Goal: Complete application form

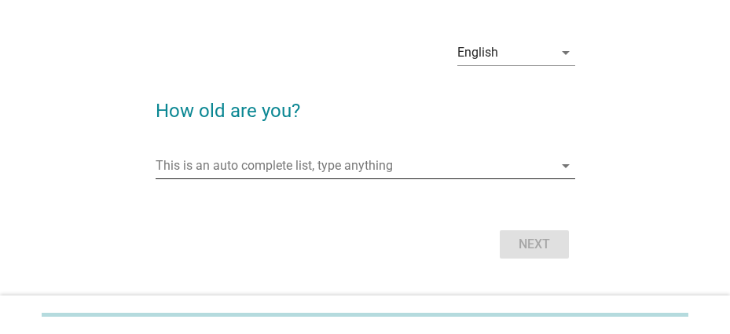
scroll to position [67, 0]
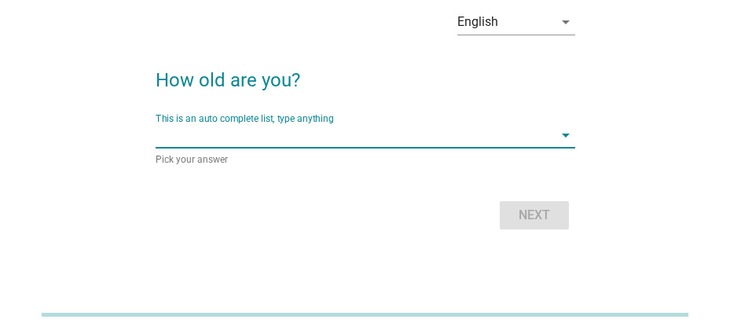
click at [296, 141] on input "This is an auto complete list, type anything" at bounding box center [355, 135] width 398 height 25
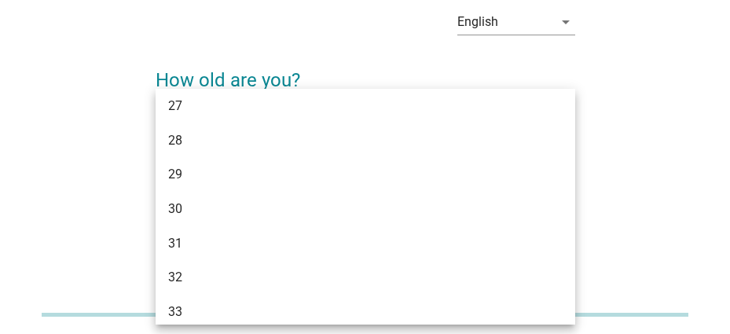
scroll to position [393, 0]
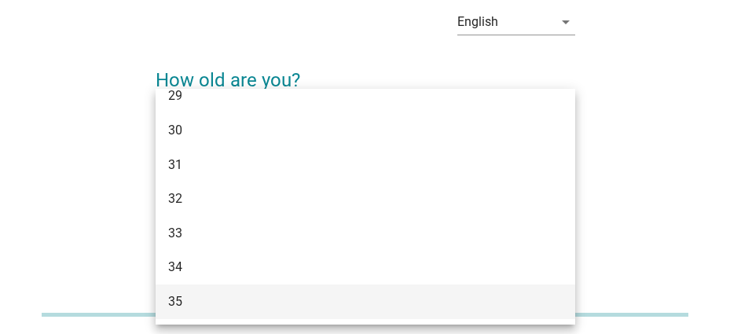
click at [204, 293] on div "35" at bounding box center [349, 301] width 362 height 19
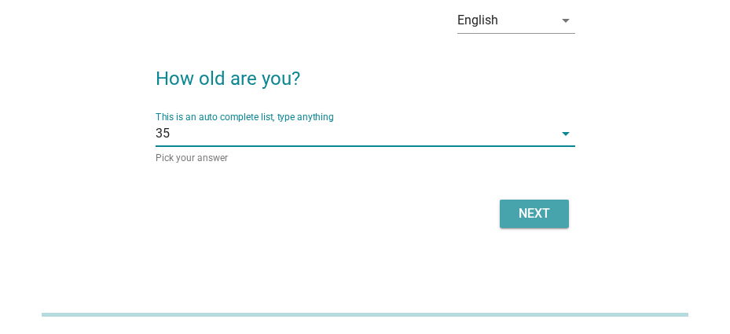
click at [529, 218] on div "Next" at bounding box center [534, 213] width 44 height 19
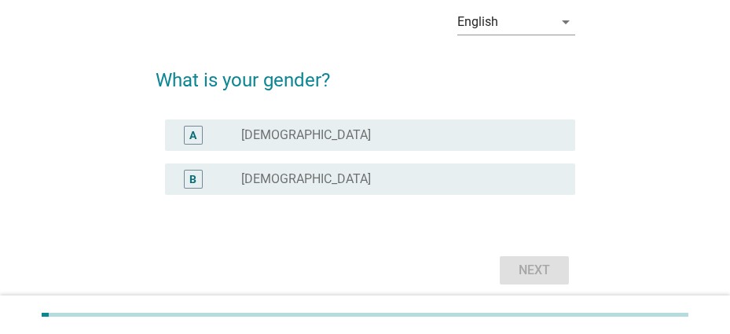
scroll to position [0, 0]
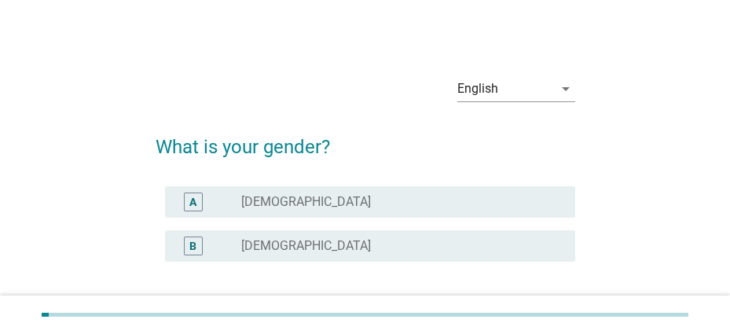
click at [242, 233] on div "B radio_button_unchecked [DEMOGRAPHIC_DATA]" at bounding box center [370, 245] width 410 height 31
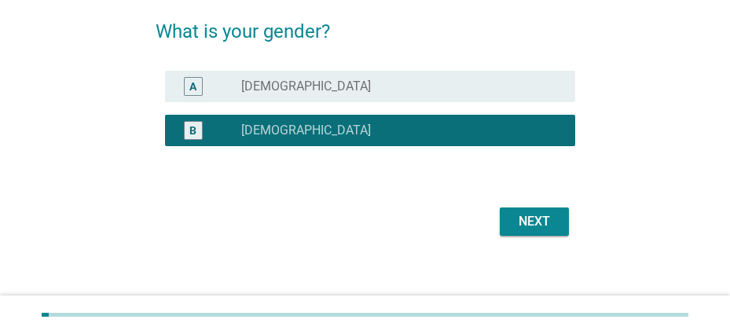
scroll to position [123, 0]
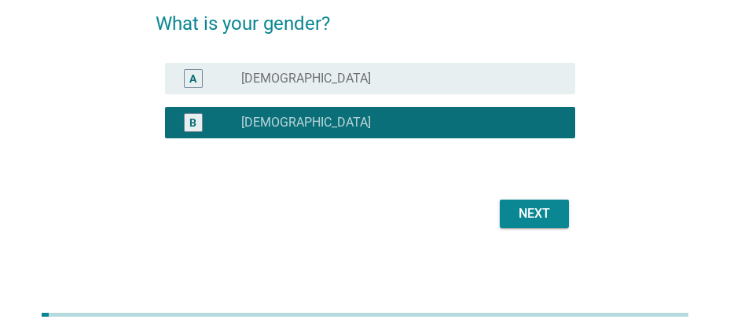
click at [540, 220] on div "Next" at bounding box center [534, 213] width 44 height 19
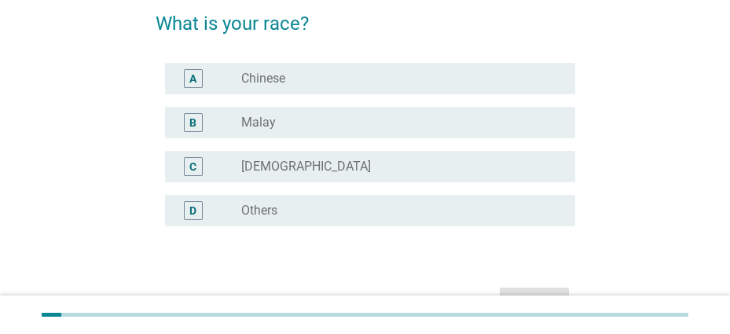
scroll to position [0, 0]
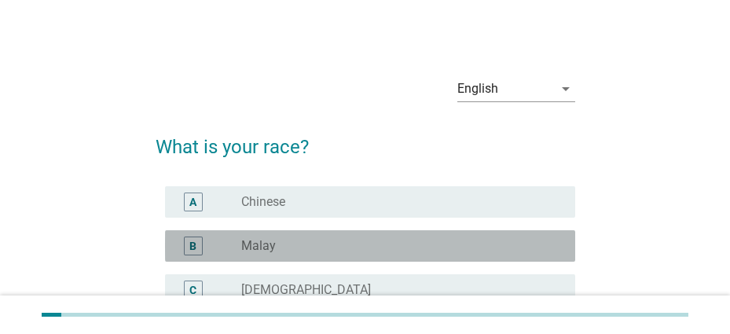
click at [334, 245] on div "radio_button_unchecked Malay" at bounding box center [395, 246] width 308 height 16
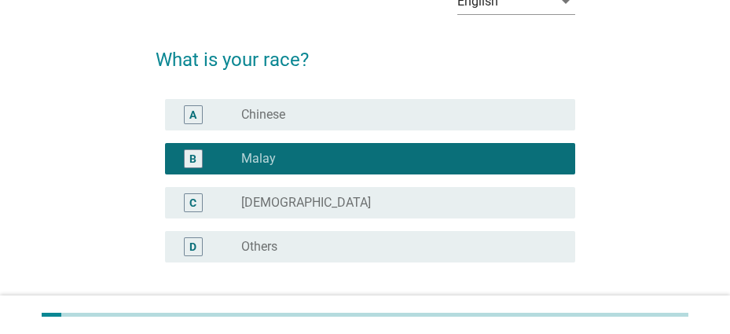
scroll to position [211, 0]
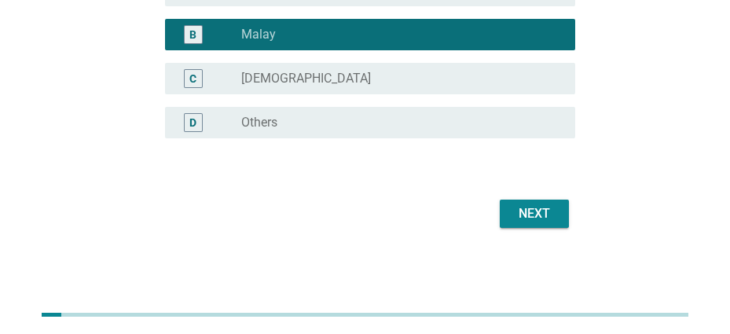
click at [536, 215] on div "Next" at bounding box center [534, 213] width 44 height 19
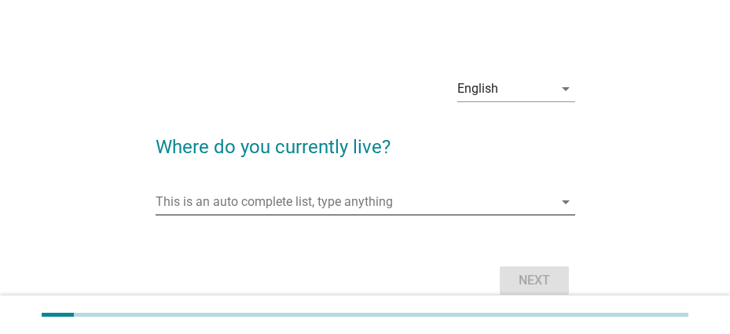
click at [340, 200] on input "This is an auto complete list, type anything" at bounding box center [355, 201] width 398 height 25
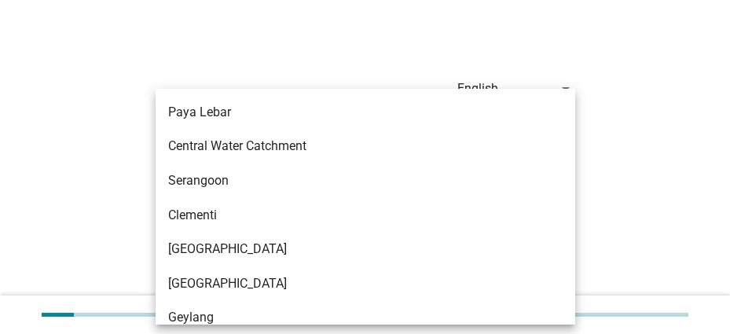
click at [652, 186] on div "English arrow_drop_down Where do you currently live? This is an auto complete l…" at bounding box center [364, 182] width 667 height 263
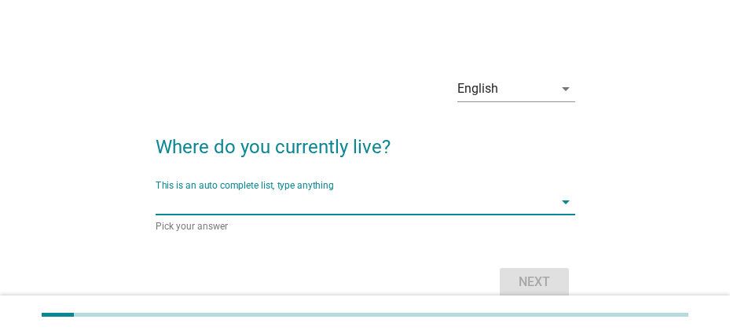
click at [240, 197] on input "This is an auto complete list, type anything" at bounding box center [355, 201] width 398 height 25
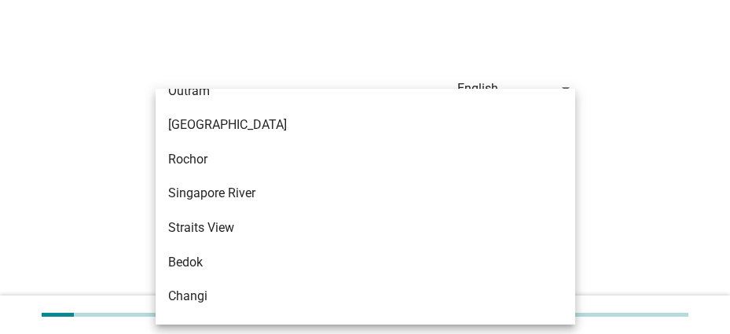
scroll to position [707, 0]
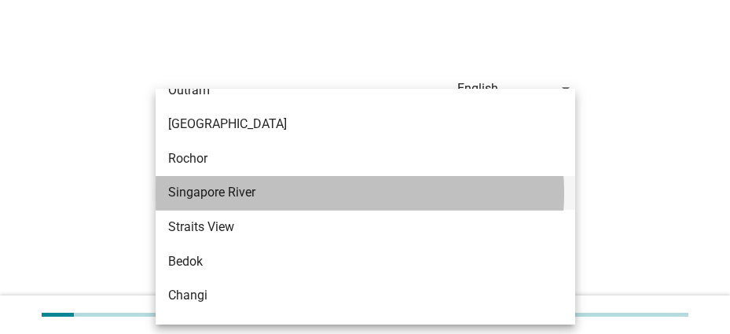
click at [339, 202] on div "Singapore River" at bounding box center [349, 192] width 362 height 19
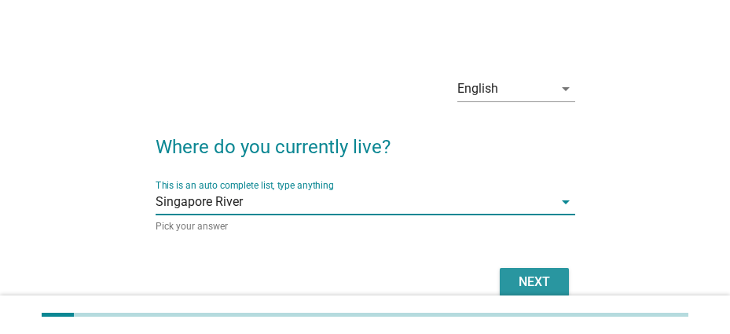
drag, startPoint x: 524, startPoint y: 274, endPoint x: 527, endPoint y: 282, distance: 9.2
click at [524, 274] on div "Next" at bounding box center [534, 282] width 44 height 19
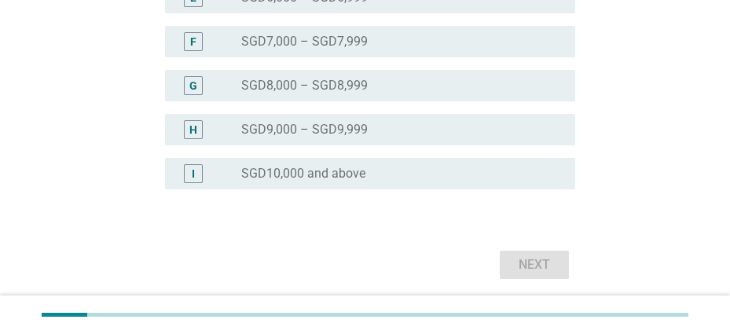
scroll to position [601, 0]
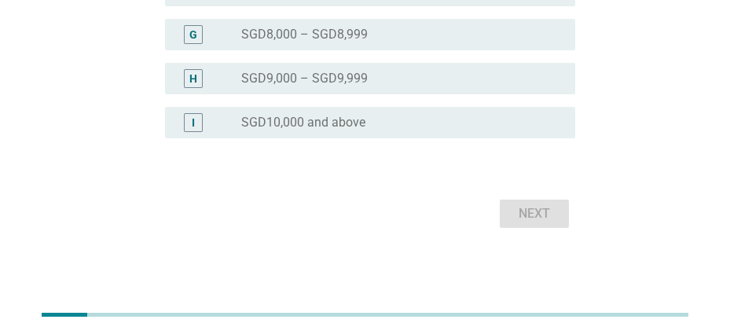
click at [363, 80] on label "SGD9,000 – SGD9,999" at bounding box center [304, 79] width 127 height 16
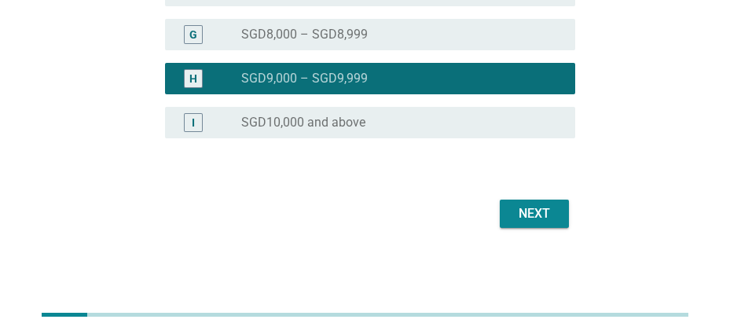
click at [527, 226] on button "Next" at bounding box center [534, 214] width 69 height 28
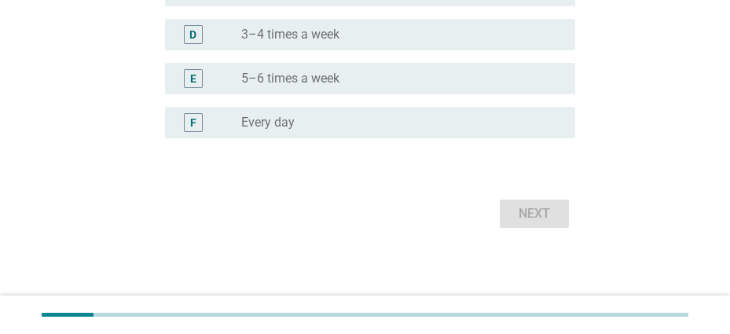
scroll to position [0, 0]
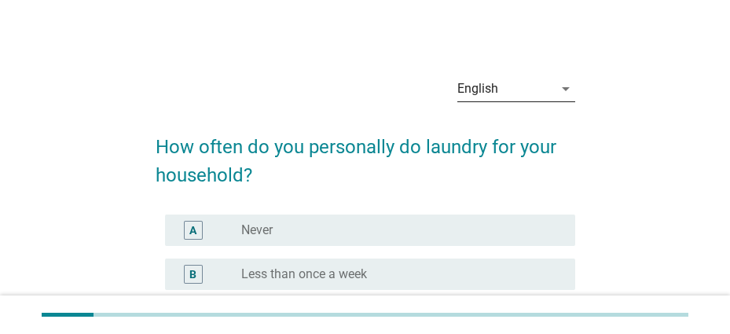
click at [490, 79] on div "English" at bounding box center [505, 88] width 96 height 25
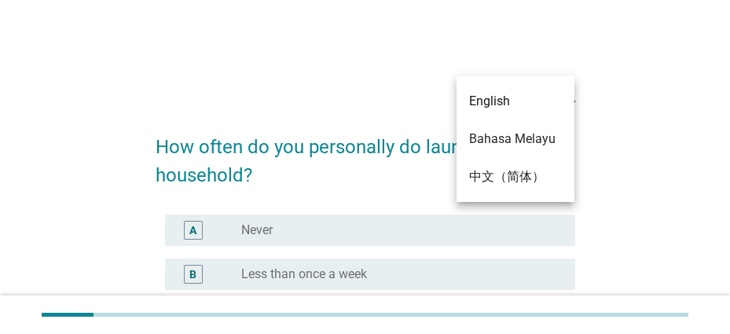
click at [367, 74] on div "English arrow_drop_down" at bounding box center [366, 90] width 420 height 53
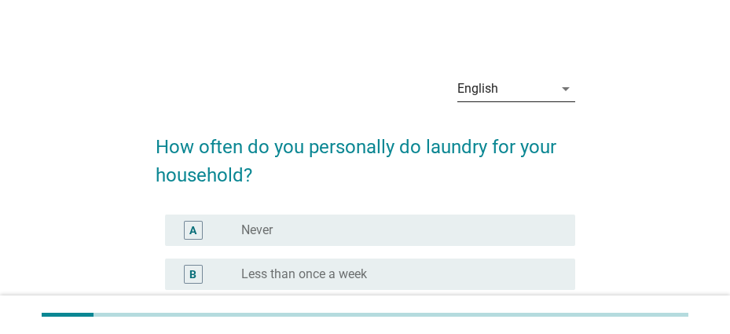
click at [524, 87] on div "English" at bounding box center [505, 88] width 96 height 25
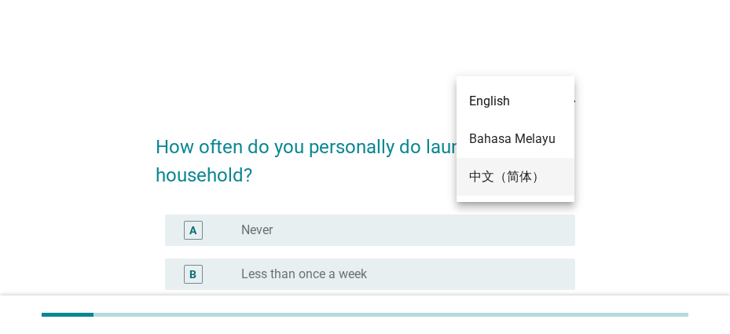
click at [522, 178] on div "中文（简体）" at bounding box center [515, 176] width 93 height 19
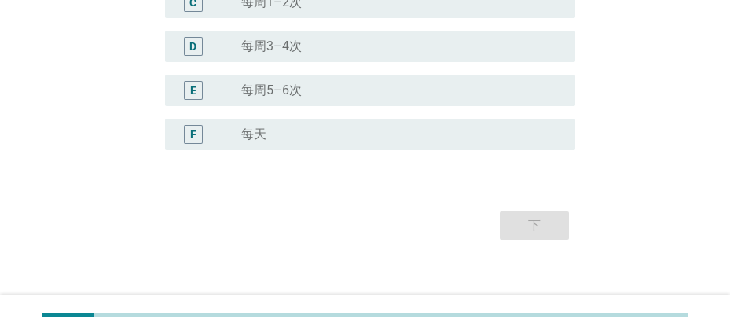
scroll to position [299, 0]
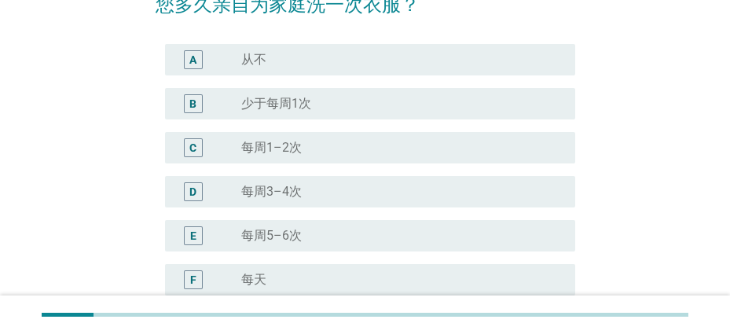
click at [328, 149] on div "radio_button_unchecked 每周1–2次" at bounding box center [395, 148] width 308 height 16
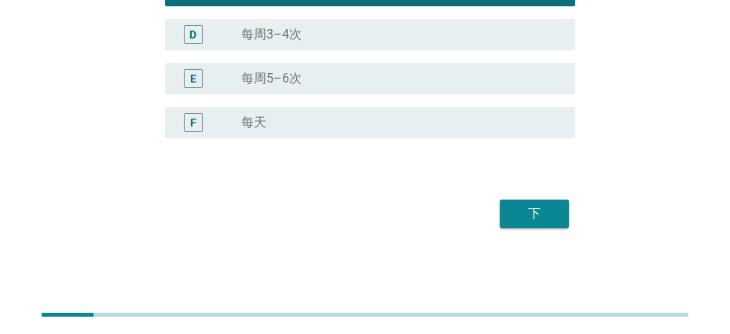
click at [542, 212] on div "下" at bounding box center [534, 213] width 44 height 19
